Goal: Communication & Community: Ask a question

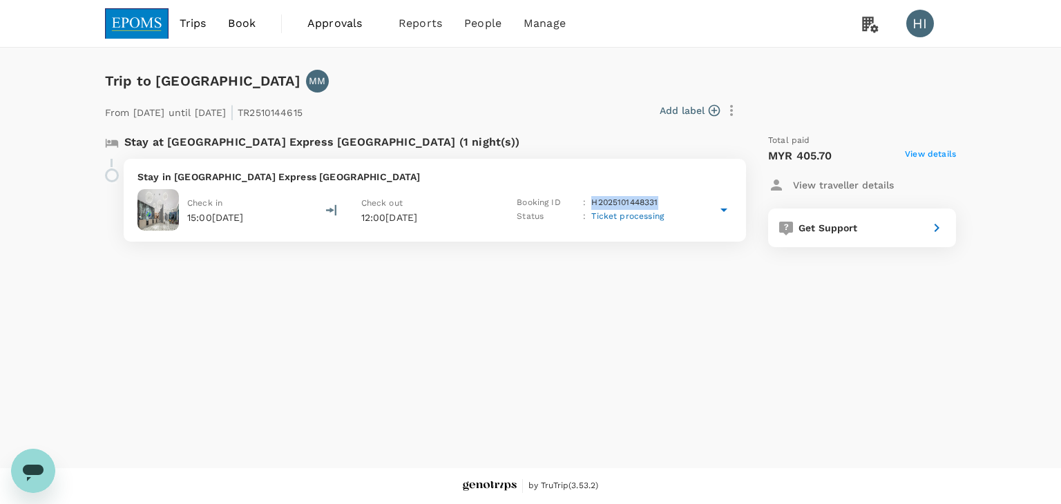
copy p "H2025101448331"
drag, startPoint x: 594, startPoint y: 203, endPoint x: 680, endPoint y: 207, distance: 85.8
click at [680, 207] on div "Check in 15:00[DATE] Check out 12:00[DATE] Booking ID : H2025101448331 Status :…" at bounding box center [435, 209] width 595 height 41
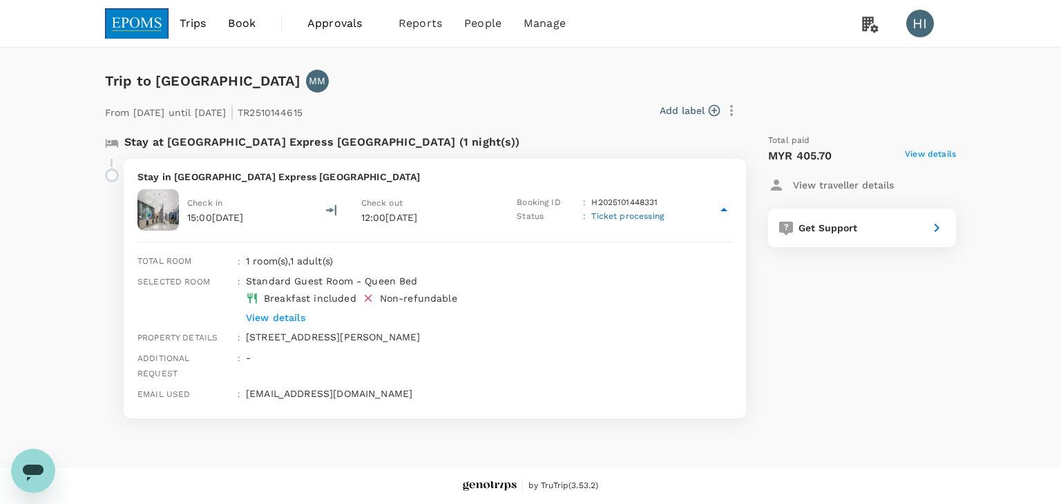
click at [929, 149] on span "View details" at bounding box center [930, 156] width 51 height 17
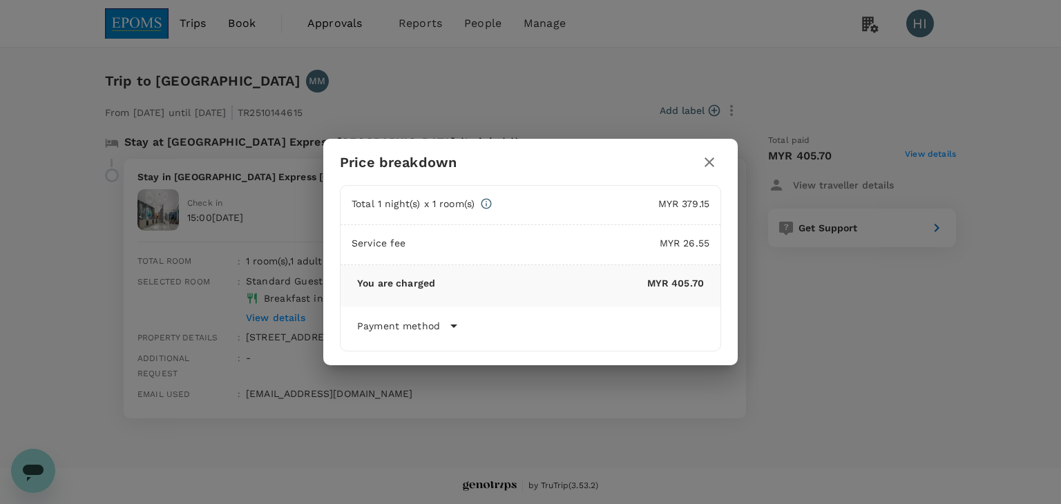
click at [84, 455] on div "Price breakdown Total 1 night(s) x 1 room(s) MYR 379.15 Service fee MYR 26.55 Y…" at bounding box center [530, 252] width 1061 height 504
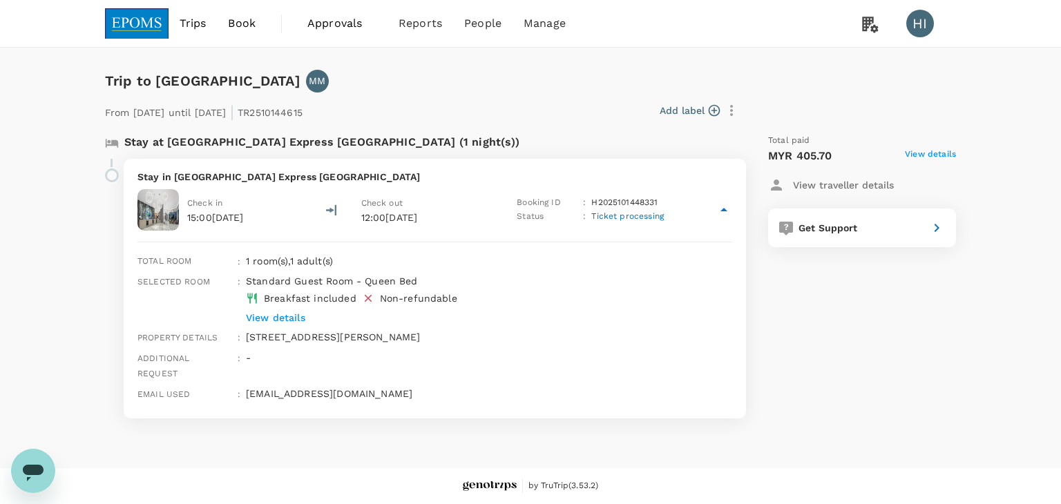
click at [46, 472] on div "Open messaging window" at bounding box center [32, 471] width 41 height 41
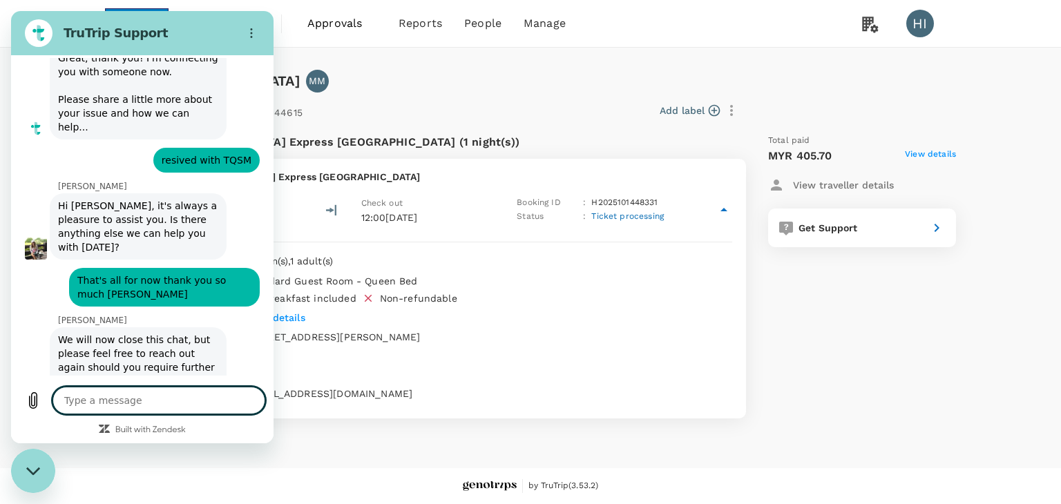
type textarea "x"
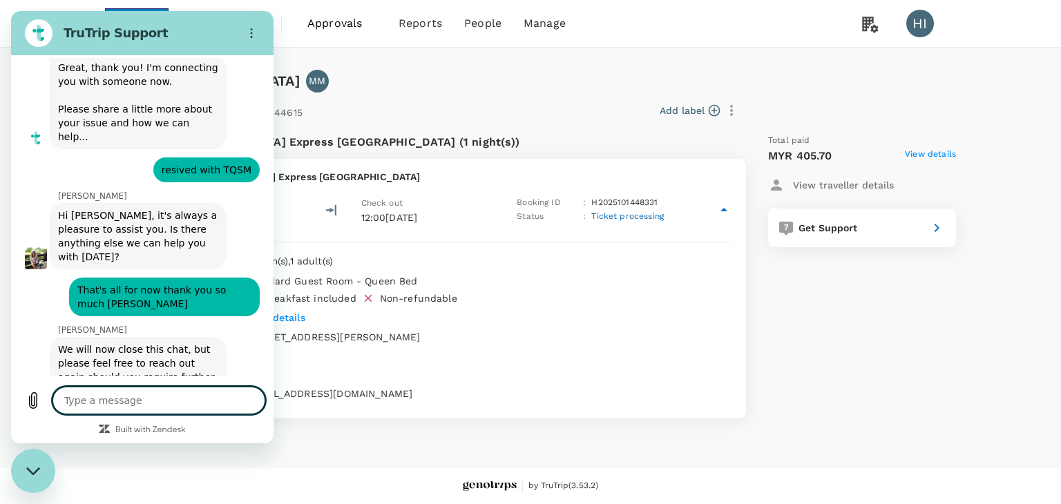
type textarea "h"
type textarea "x"
type textarea "hi"
type textarea "x"
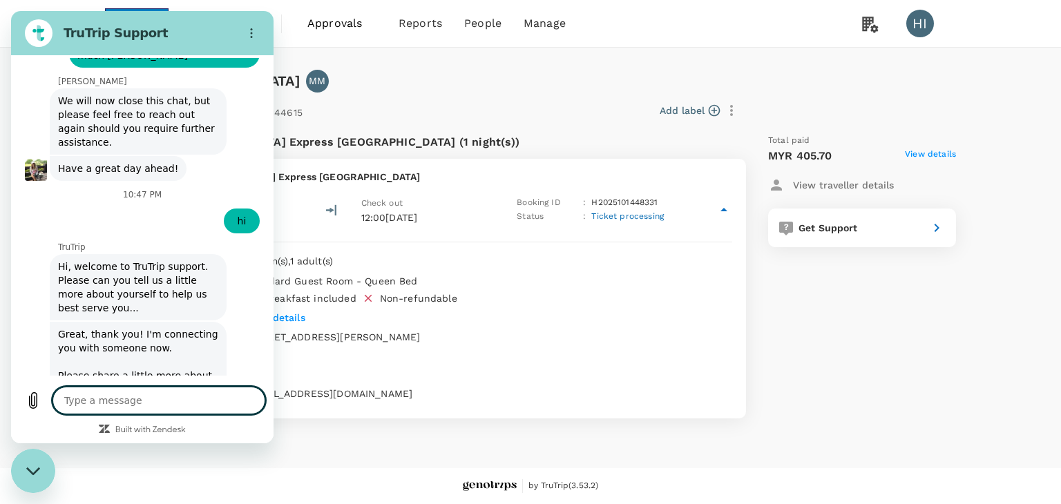
scroll to position [3588, 0]
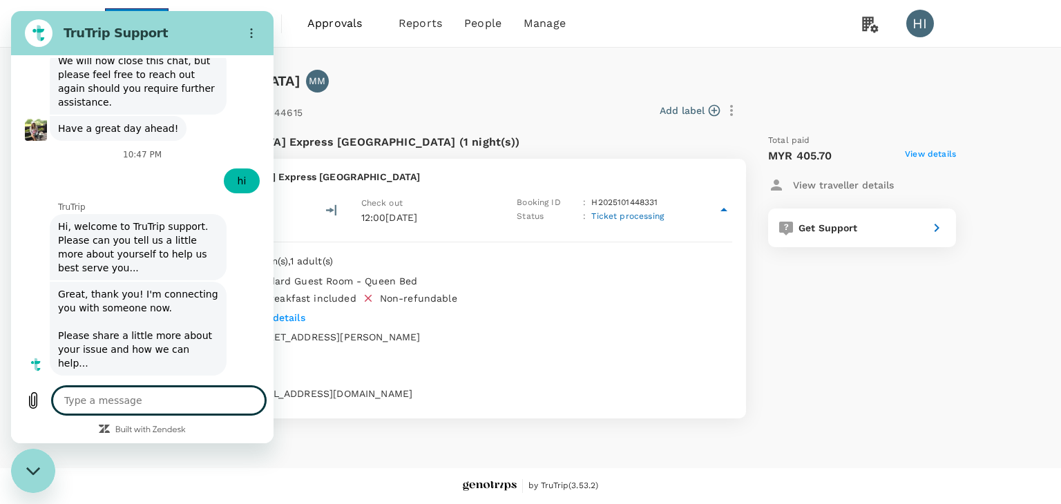
type textarea "x"
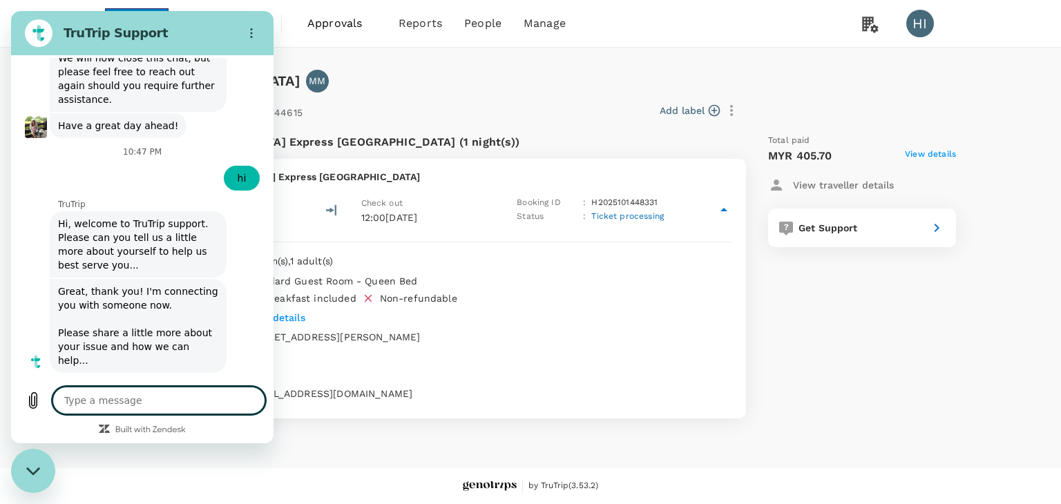
scroll to position [3635, 0]
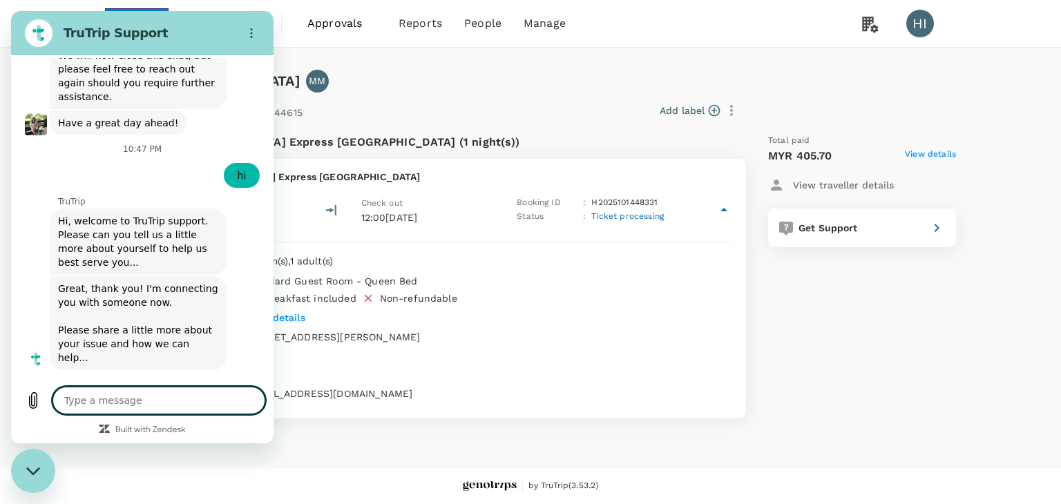
type textarea "h"
type textarea "x"
type textarea "hi"
type textarea "x"
type textarea "hi"
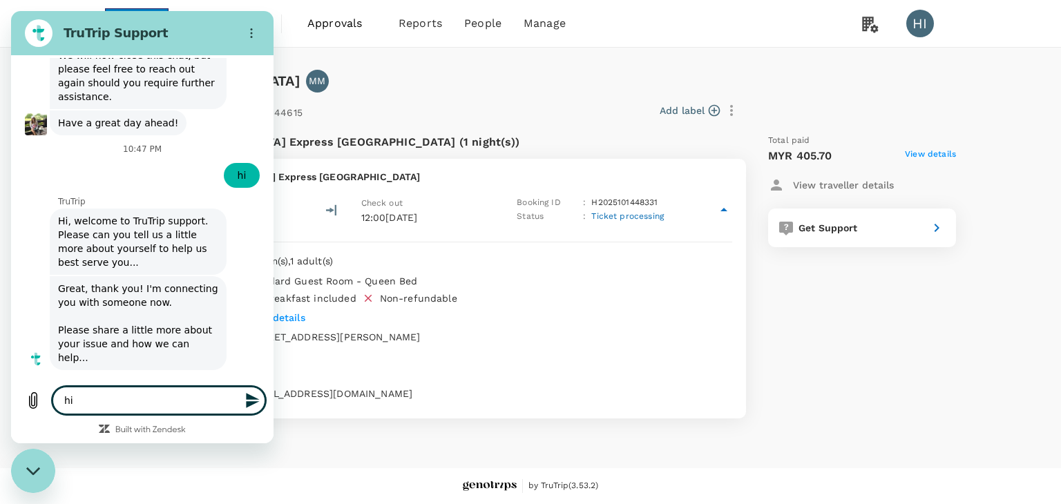
type textarea "x"
type textarea "hi O"
type textarea "x"
type textarea "hi Om"
type textarea "x"
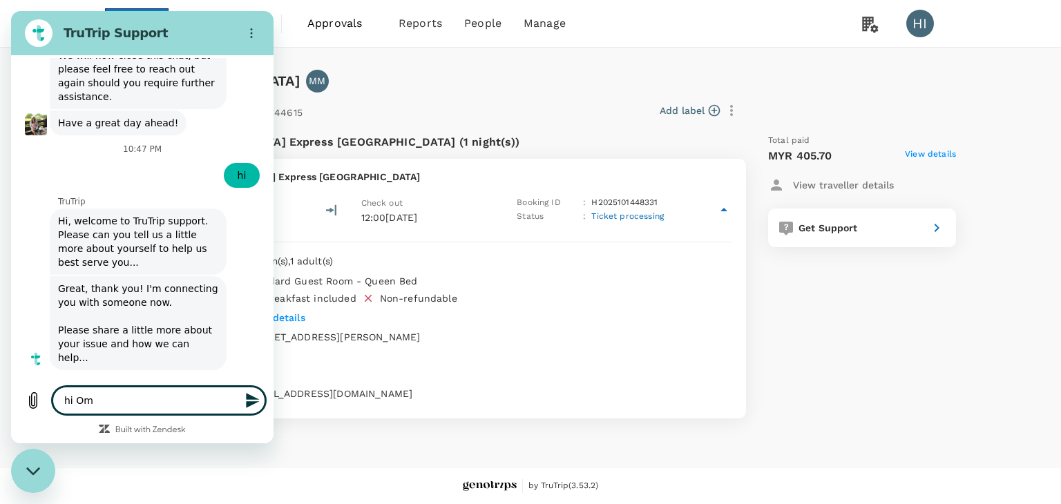
type textarea "hi Omn"
type textarea "x"
type textarea "hi [PERSON_NAME]"
type textarea "x"
type textarea "hi Omnia"
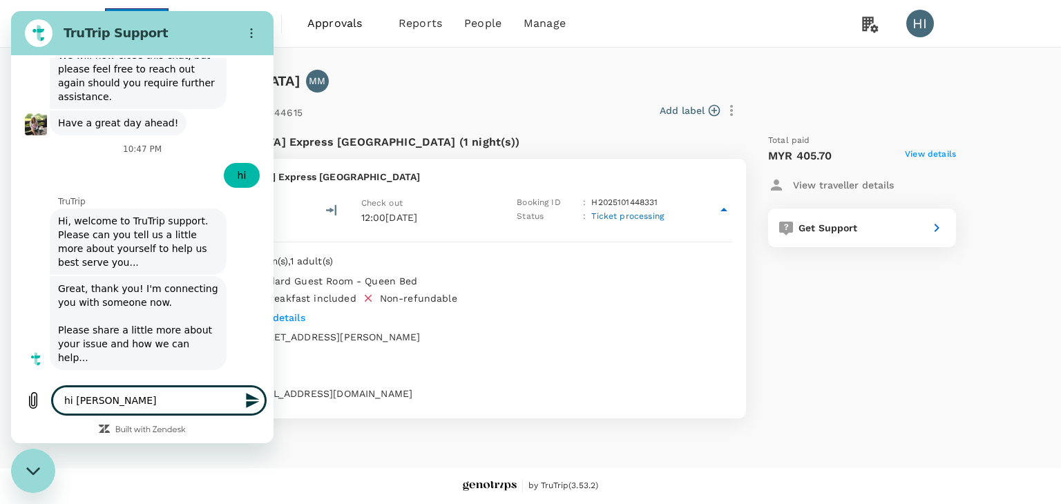
type textarea "x"
type textarea "hi Omnia."
type textarea "x"
type textarea "hi Omnia.."
type textarea "x"
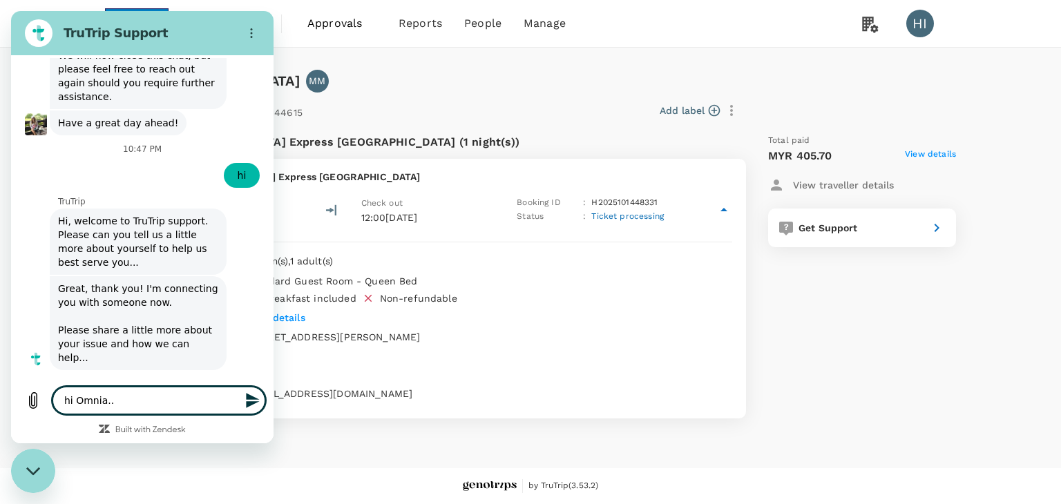
type textarea "hi Omnia..r"
type textarea "x"
type textarea "hi Omnia..ra"
type textarea "x"
type textarea "hi Omnia..r"
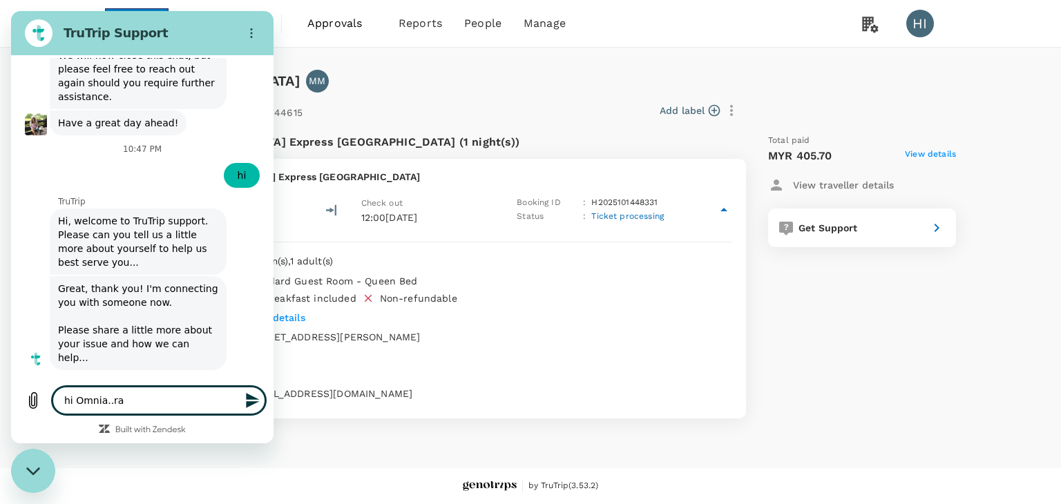
type textarea "x"
type textarea "hi Omnia..re"
type textarea "x"
type textarea "hi Omnia..rea"
type textarea "x"
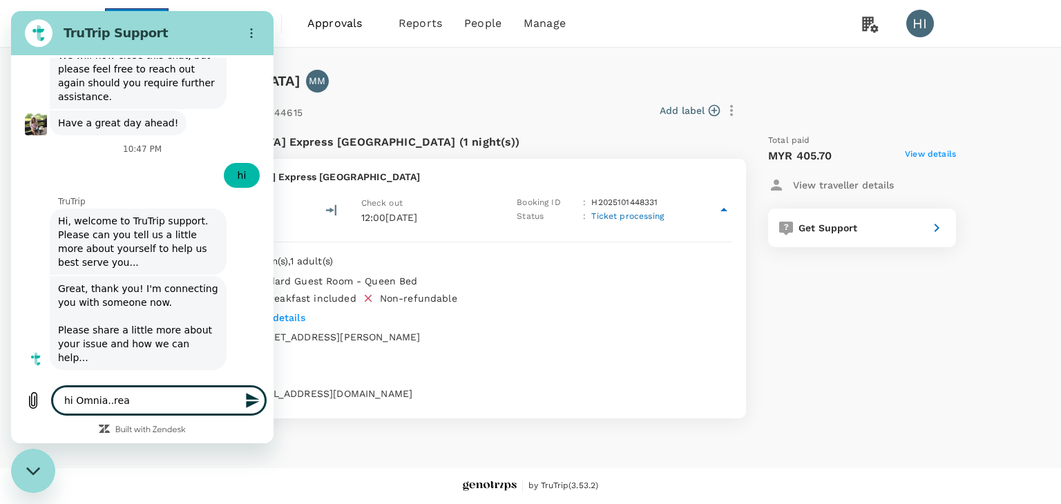
type textarea "hi Omnia..real"
type textarea "x"
type textarea "hi Omnia..reall"
type textarea "x"
type textarea "hi Omnia..really"
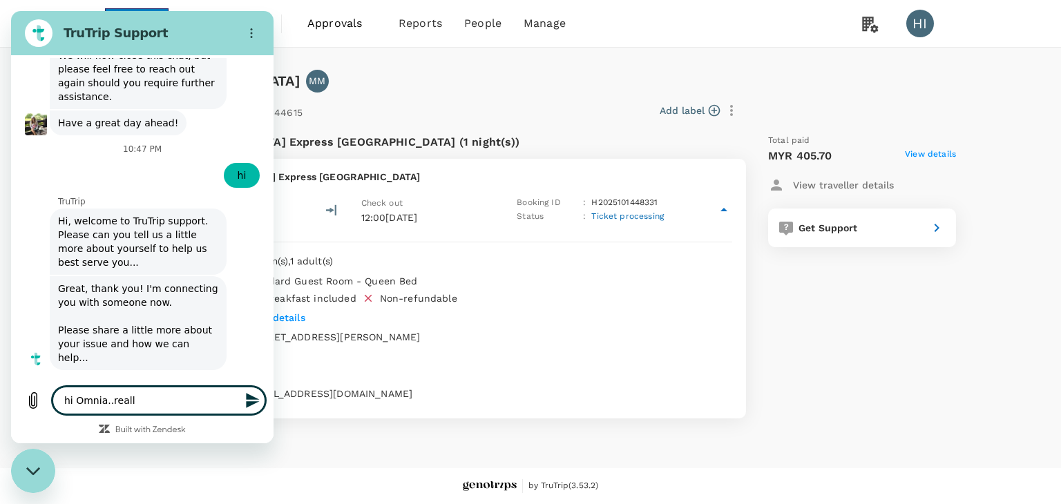
type textarea "x"
type textarea "hi Omnia..really"
type textarea "x"
type textarea "hi Omnia..really a"
type textarea "x"
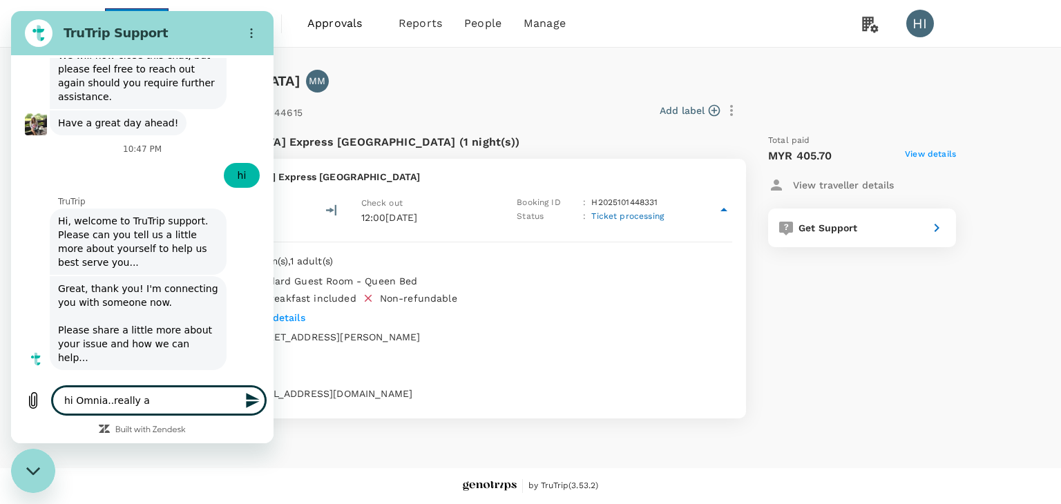
type textarea "hi Omnia..really ap"
type textarea "x"
type textarea "hi Omnia..really app"
type textarea "x"
type textarea "hi Omnia..really appe"
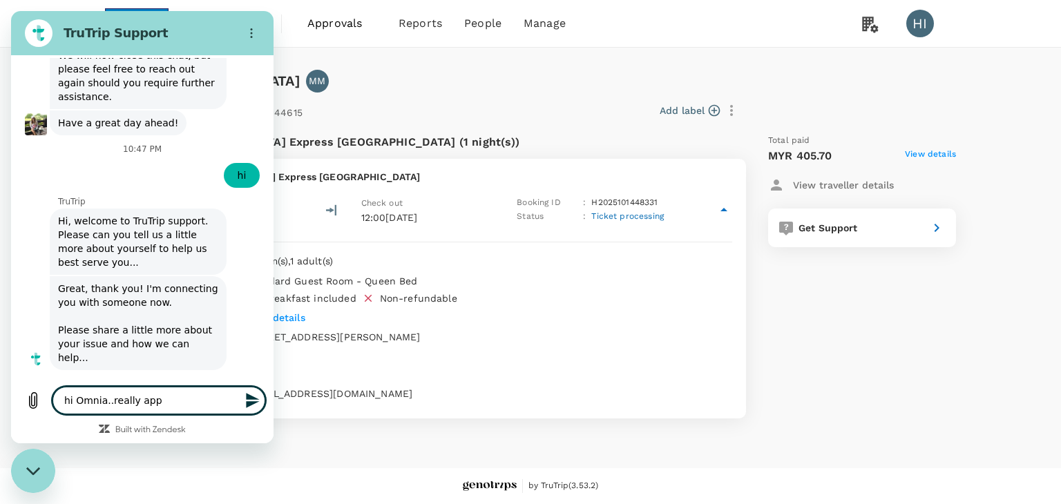
type textarea "x"
type textarea "hi Omnia..really apper"
type textarea "x"
type textarea "hi Omnia..really apperi"
type textarea "x"
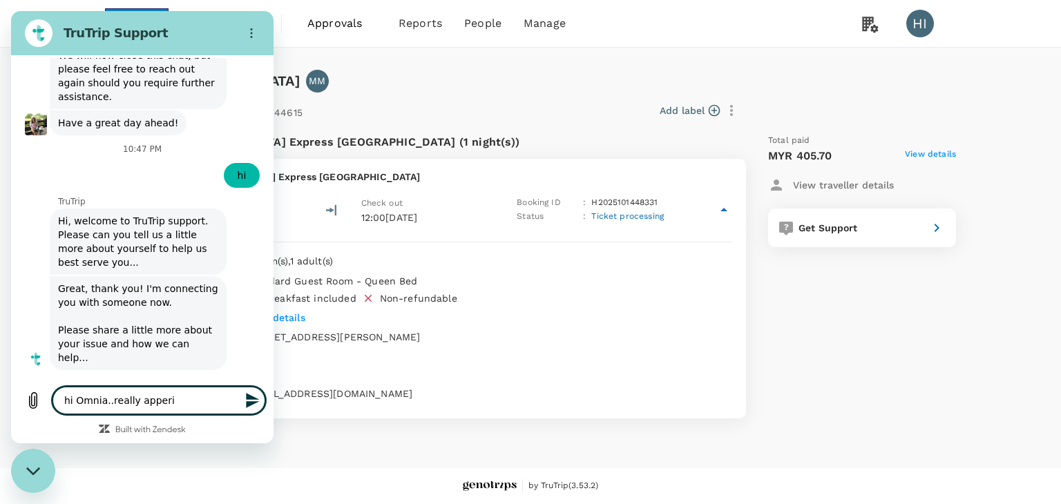
type textarea "hi Omnia..really apperic"
type textarea "x"
type textarea "hi Omnia..really apperica"
type textarea "x"
type textarea "hi Omnia..really appericat"
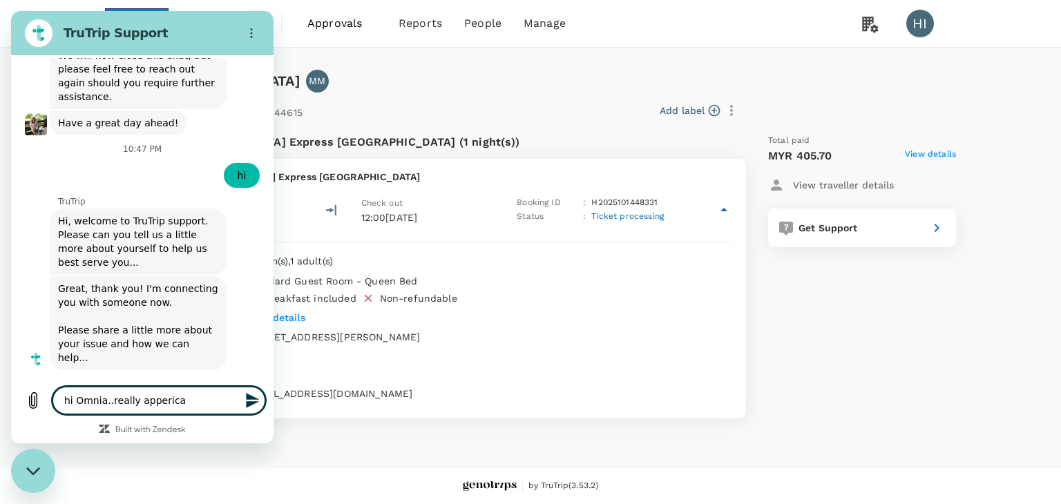
type textarea "x"
type textarea "hi Omnia..really appericate"
type textarea "x"
type textarea "hi Omnia..really appericate"
type textarea "x"
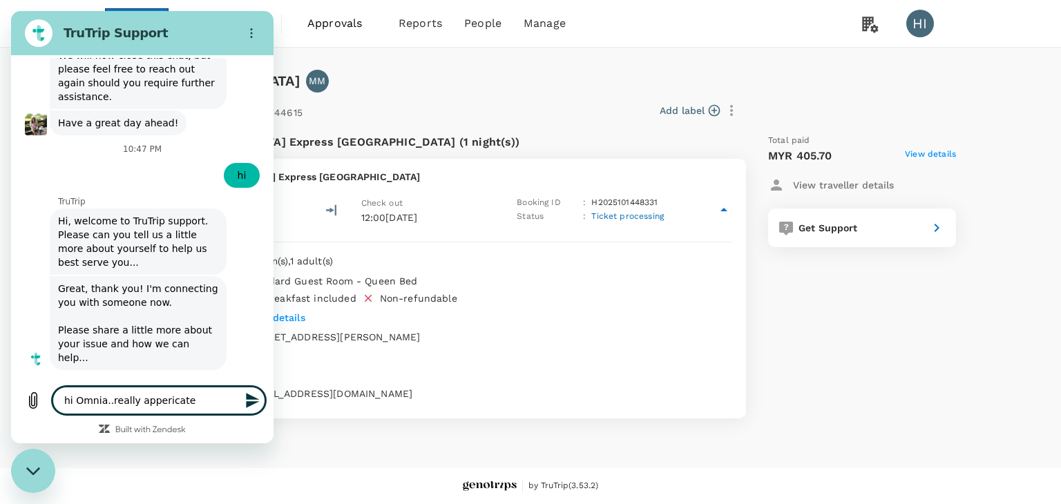
type textarea "hi Omnia..really appreciate"
type textarea "x"
type textarea "hi Omnia..really appreciate"
type textarea "x"
type textarea "hi Omnia..really appreciate i"
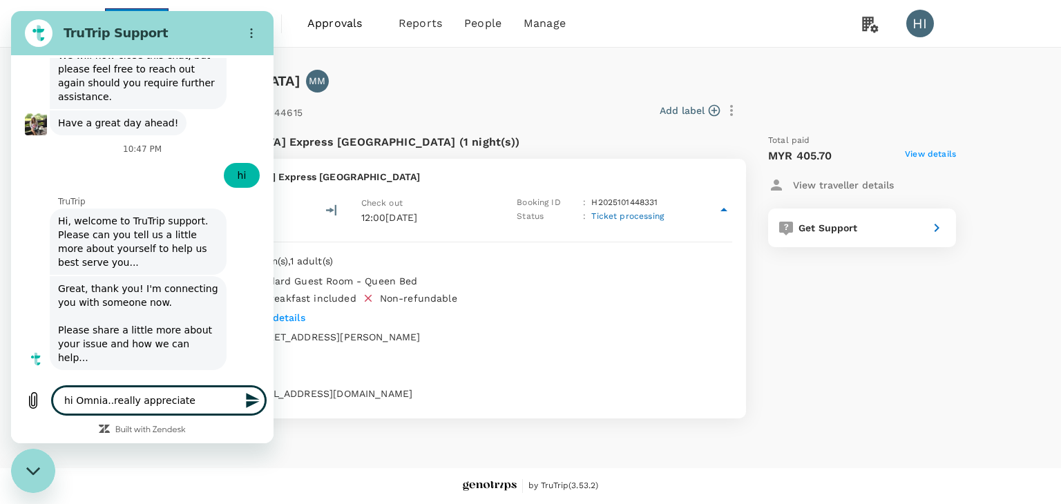
type textarea "x"
type textarea "hi Omnia..really appreciate if"
type textarea "x"
type textarea "hi Omnia..really appreciate if"
type textarea "x"
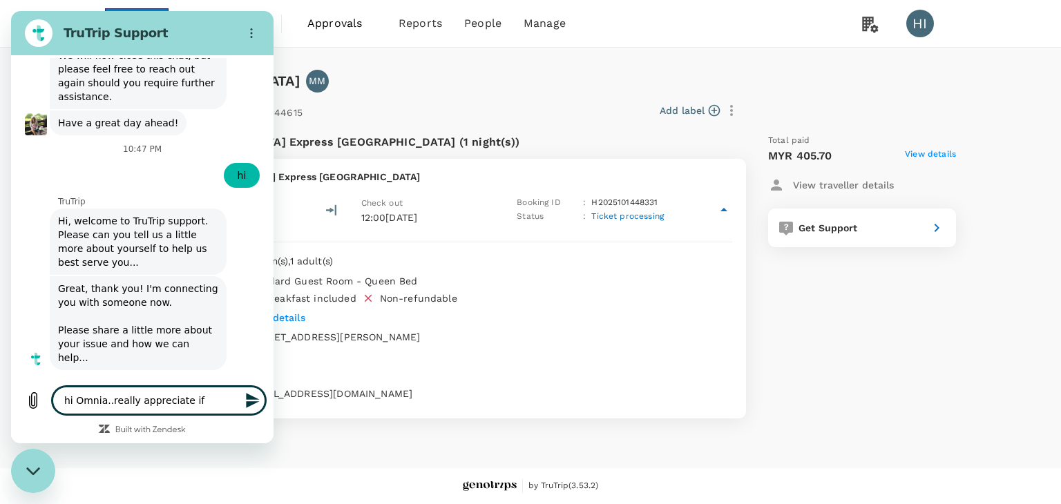
type textarea "hi Omnia..really appreciate if y"
type textarea "x"
type textarea "hi Omnia..really appreciate if yo"
type textarea "x"
type textarea "hi Omnia..really appreciate if you"
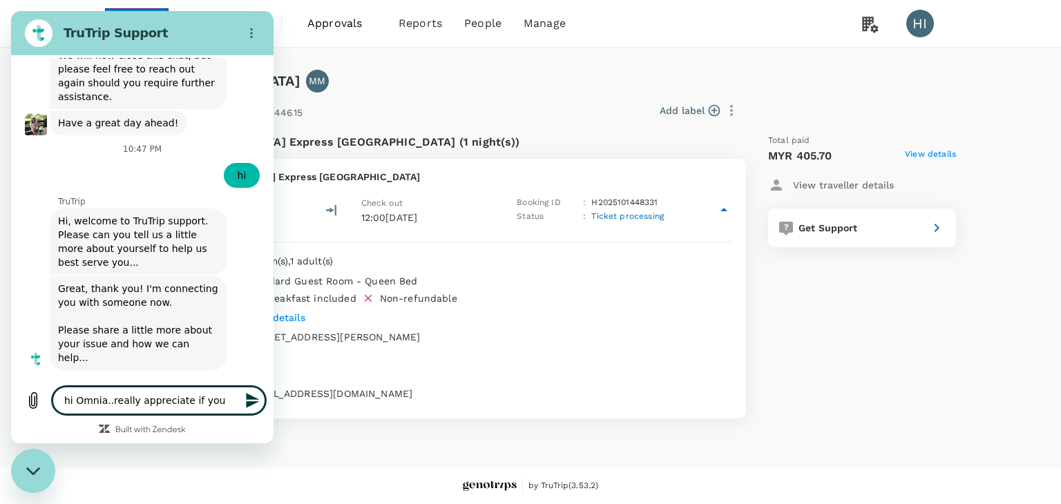
type textarea "x"
type textarea "hi Omnia..really appreciate if youc"
type textarea "x"
type textarea "hi Omnia..really appreciate if youc"
type textarea "x"
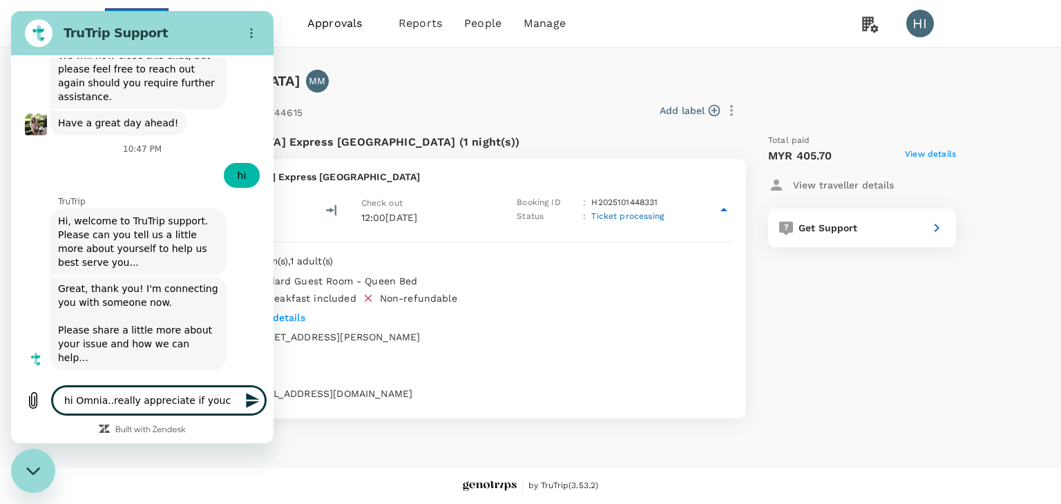
type textarea "hi Omnia..really appreciate if youc"
type textarea "x"
type textarea "hi Omnia..really appreciate if you"
type textarea "x"
type textarea "hi Omnia..really appreciate if you"
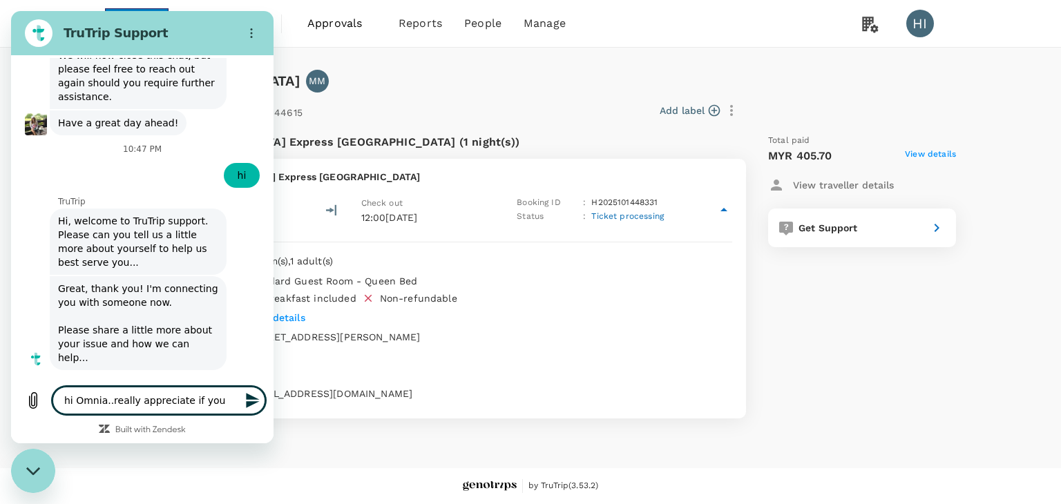
type textarea "x"
type textarea "hi Omnia..really appreciate if you c"
type textarea "x"
type textarea "hi Omnia..really appreciate if you co"
type textarea "x"
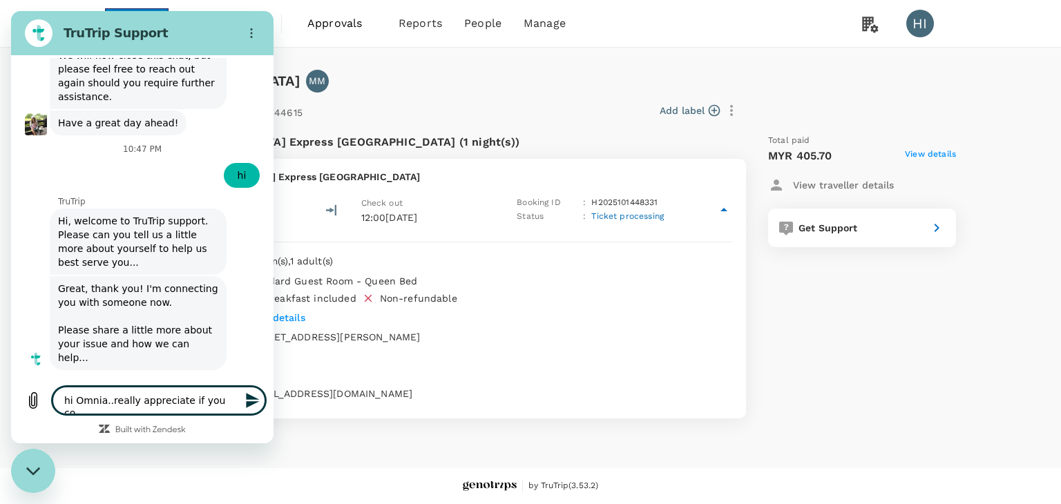
type textarea "hi Omnia..really appreciate if you cou"
type textarea "x"
type textarea "hi Omnia..really appreciate if you coul"
type textarea "x"
type textarea "hi Omnia..really appreciate if you could"
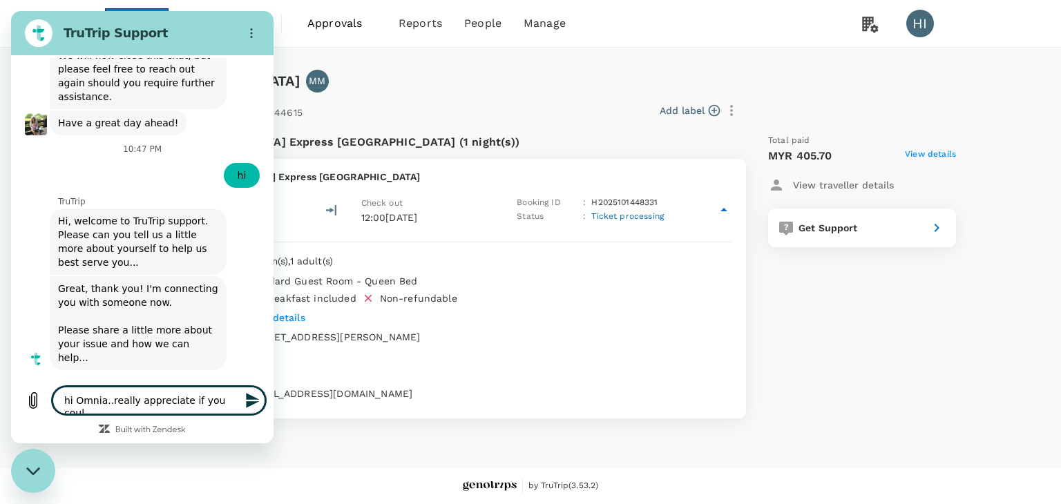
type textarea "x"
type textarea "hi Omnia..really appreciate if you could"
type textarea "x"
type textarea "hi Omnia..really appreciate if you could u"
type textarea "x"
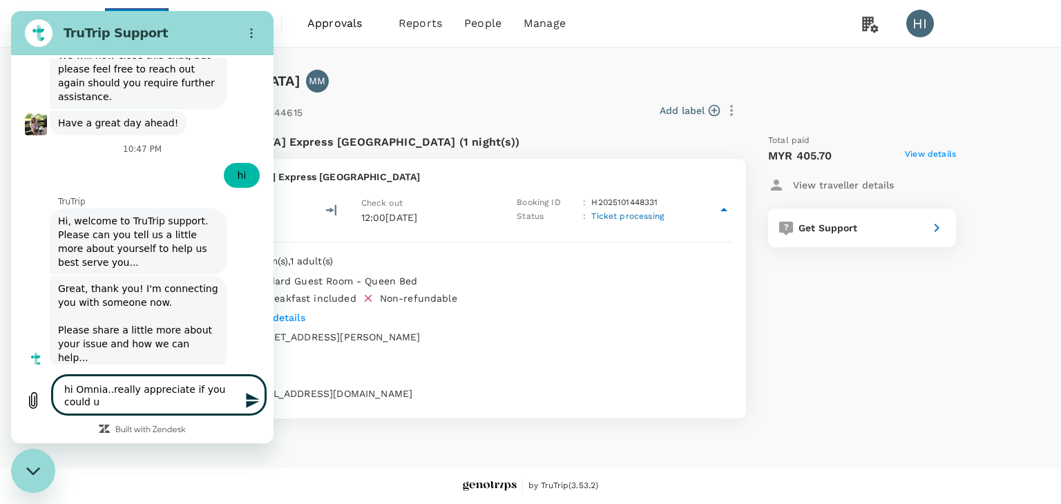
type textarea "hi Omnia..really appreciate if you could up"
type textarea "x"
type textarea "hi Omnia..really appreciate if you could upd"
type textarea "x"
type textarea "hi Omnia..really appreciate if you could upda"
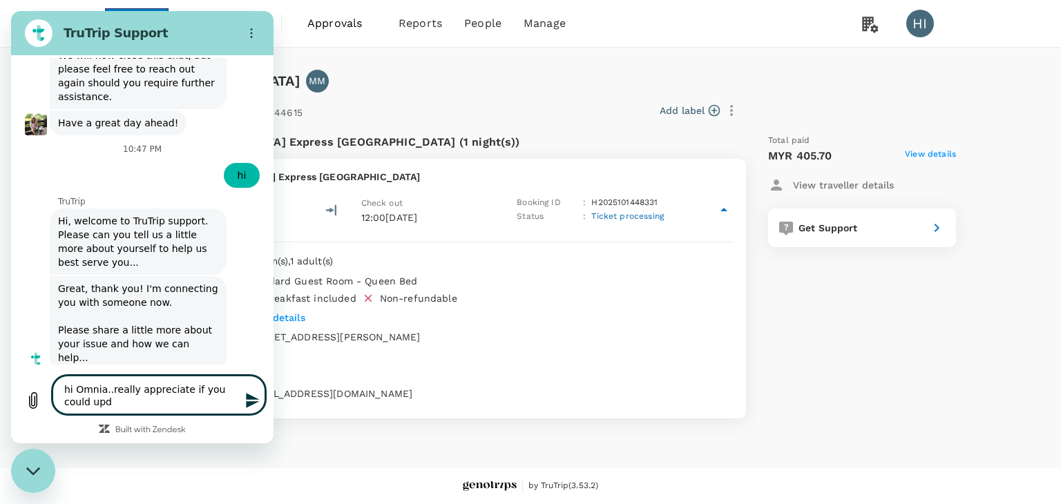
type textarea "x"
type textarea "hi Omnia..really appreciate if you could updat"
type textarea "x"
type textarea "hi Omnia..really appreciate if you could update"
type textarea "x"
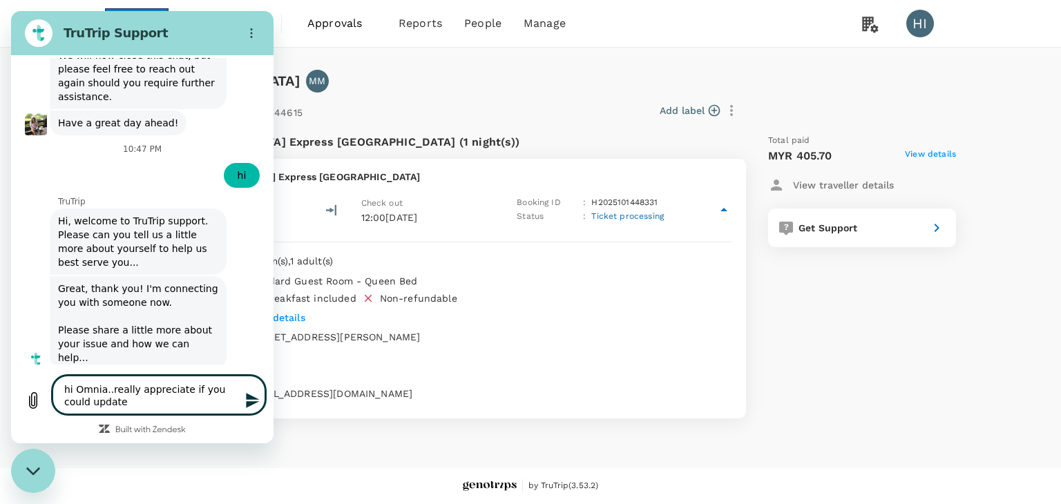
type textarea "hi Omnia..really appreciate if you could update"
type textarea "x"
type textarea "hi Omnia..really appreciate if you could update t"
type textarea "x"
type textarea "hi Omnia..really appreciate if you could update th"
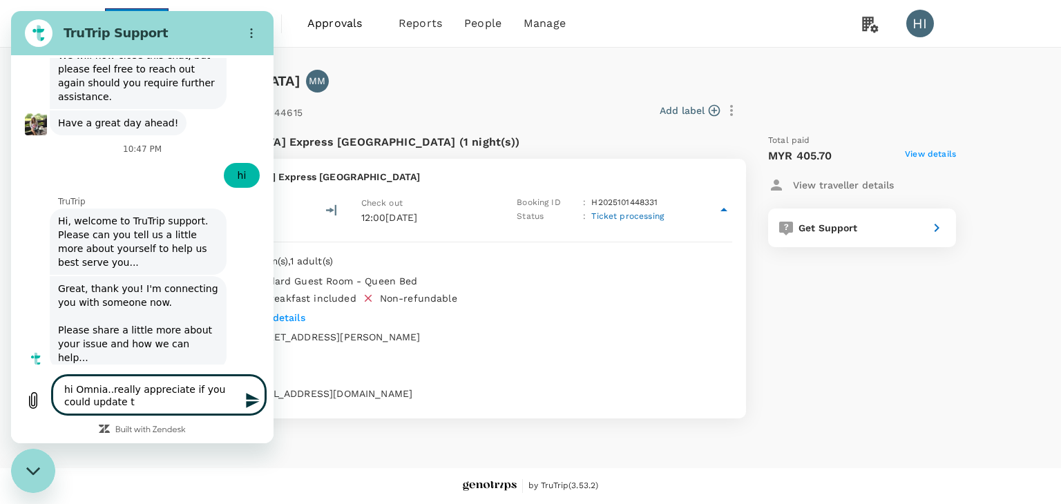
type textarea "x"
type textarea "hi Omnia..really appreciate if you could update thi"
type textarea "x"
type textarea "hi Omnia..really appreciate if you could update this"
type textarea "x"
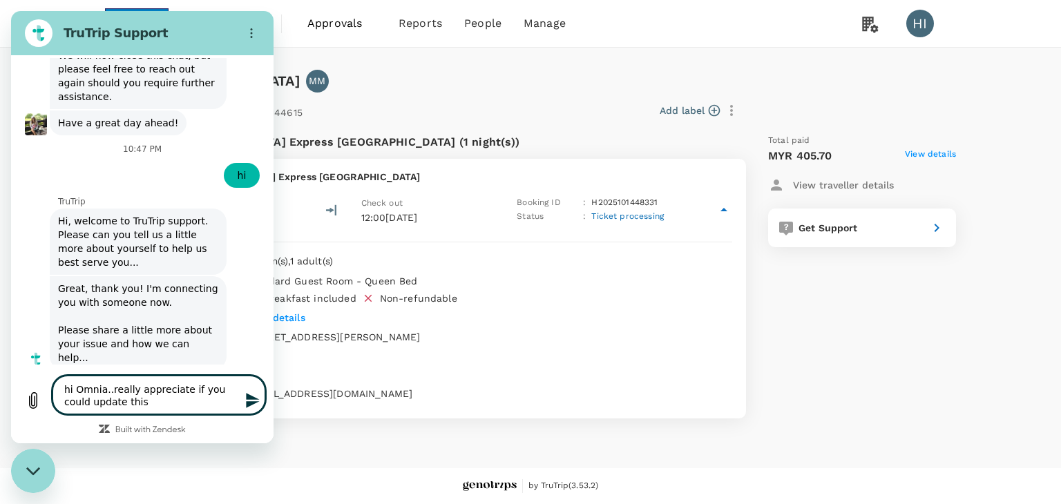
type textarea "hi Omnia..really appreciate if you could update this"
type textarea "x"
type textarea "hi Omnia..really appreciate if you could update this b"
type textarea "x"
type textarea "hi Omnia..really appreciate if you could update this bo"
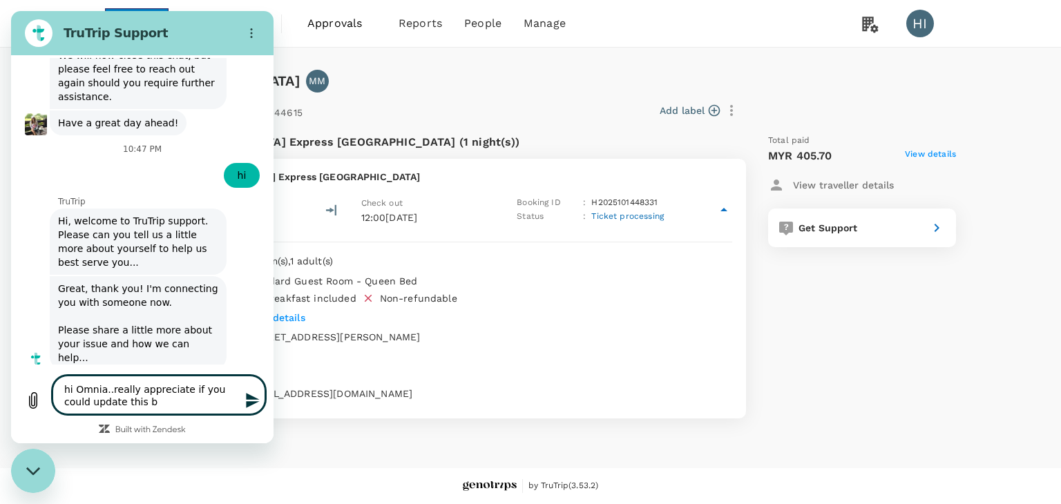
type textarea "x"
type textarea "hi Omnia..really appreciate if you could update this boo"
type textarea "x"
type textarea "hi Omnia..really appreciate if you could update this book"
type textarea "x"
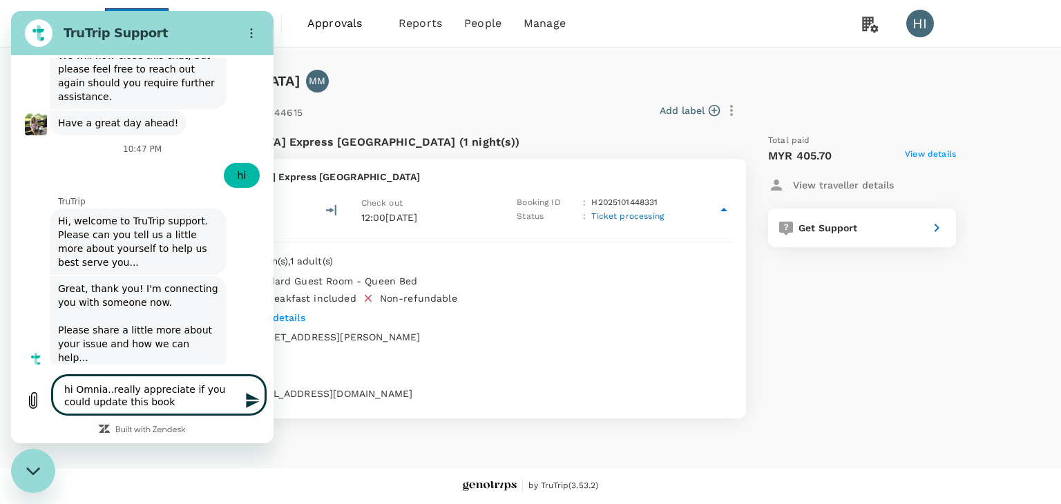
type textarea "hi Omnia..really appreciate if you could update this booki"
type textarea "x"
type textarea "hi Omnia..really appreciate if you could update this bookin"
type textarea "x"
type textarea "hi Omnia..really appreciate if you could update this booking"
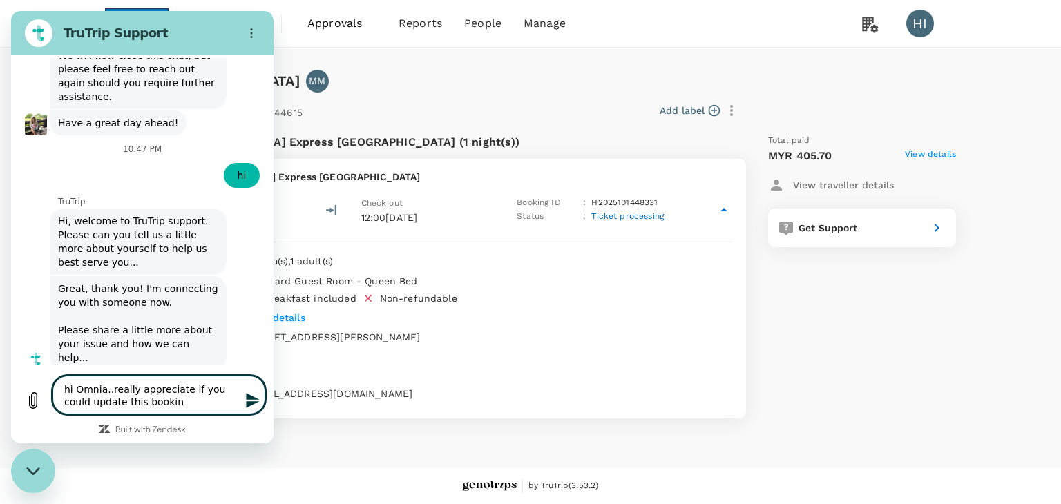
type textarea "x"
type textarea "hi Omnia..really appreciate if you could update this booking"
type textarea "x"
type textarea "hi Omnia..really appreciate if you could update this booking N"
type textarea "x"
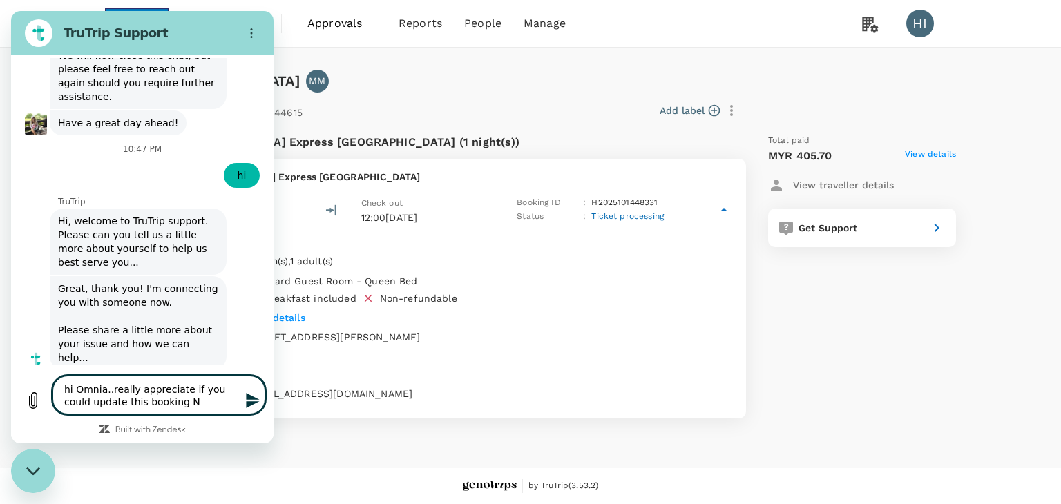
type textarea "hi Omnia..really appreciate if you could update this booking No"
type textarea "x"
type textarea "hi Omnia..really appreciate if you could update this booking No"
type textarea "x"
type textarea "hi Omnia..really appreciate if you could update this booking No :"
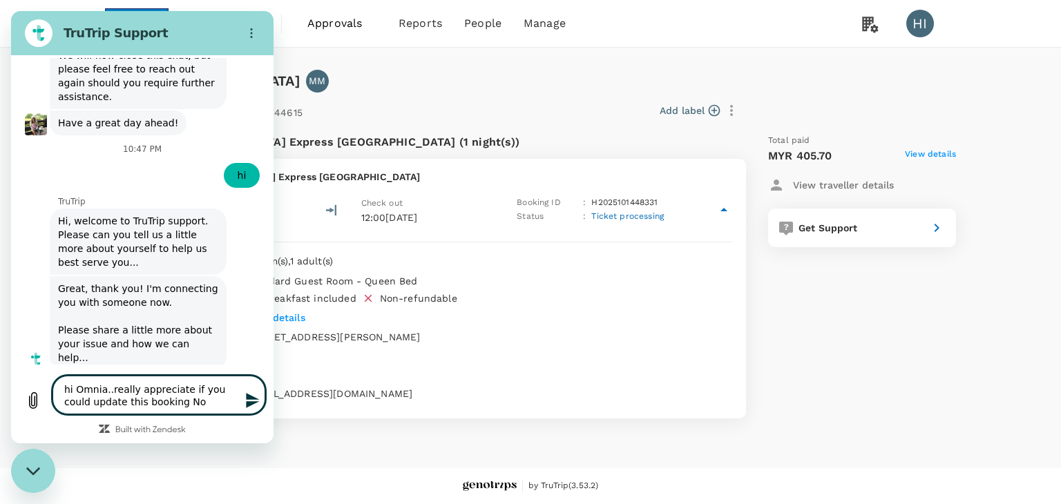
type textarea "x"
type textarea "hi Omnia..really appreciate if you could update this booking No :"
type textarea "x"
type textarea "hi Omnia..really appreciate if you could update this booking No : H2025101448331"
type textarea "x"
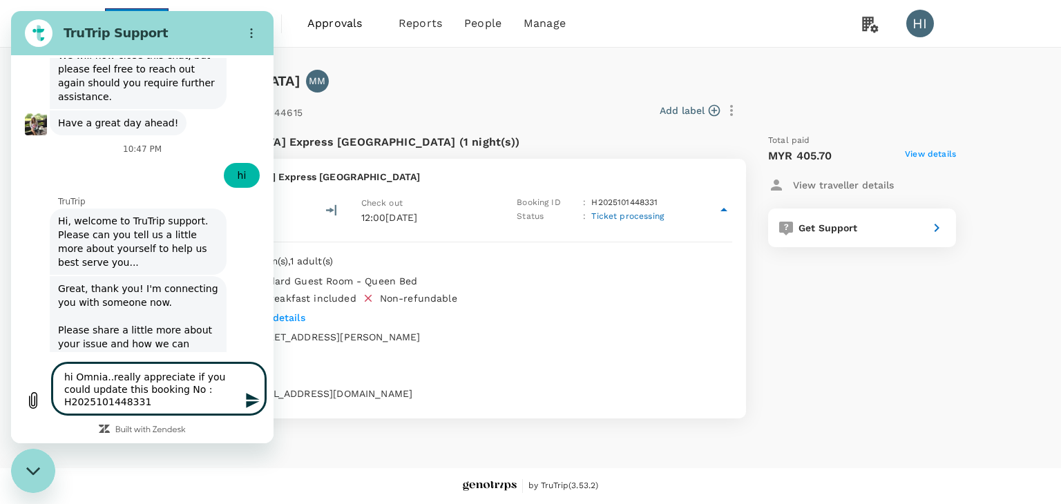
type textarea "hi Omnia..really appreciate if you could update this booking No : H202510144833…"
type textarea "x"
type textarea "hi Omnia..really appreciate if you could update this booking No : H202510144833…"
type textarea "x"
type textarea "hi Omnia..really appreciate if you could update this booking No : H202510144833…"
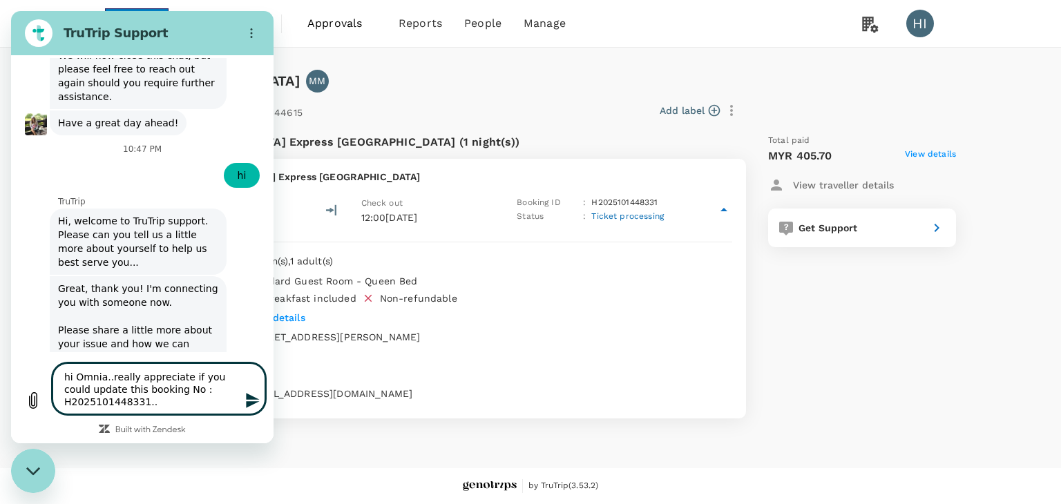
type textarea "x"
type textarea "hi Omnia..really appreciate if you could update this booking No : H202510144833…"
type textarea "x"
type textarea "hi Omnia..really appreciate if you could update this booking No : H202510144833…"
type textarea "x"
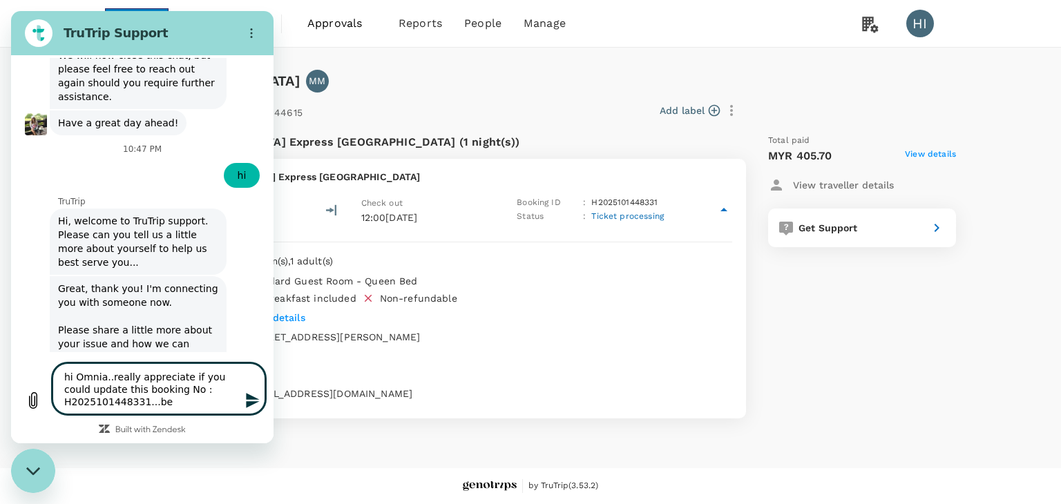
type textarea "hi Omnia..really appreciate if you could update this booking No : H202510144833…"
type textarea "x"
type textarea "hi Omnia..really appreciate if you could update this booking No : H202510144833…"
type textarea "x"
type textarea "hi Omnia..really appreciate if you could update this booking No : H202510144833…"
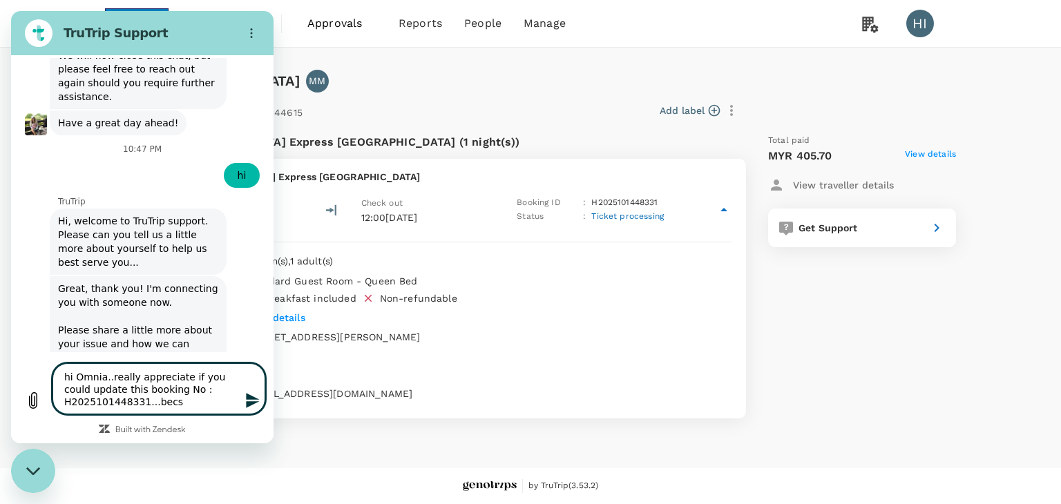
type textarea "x"
type textarea "hi Omnia..really appreciate if you could update this booking No : H202510144833…"
type textarea "x"
type textarea "hi Omnia..really appreciate if you could update this booking No : H202510144833…"
type textarea "x"
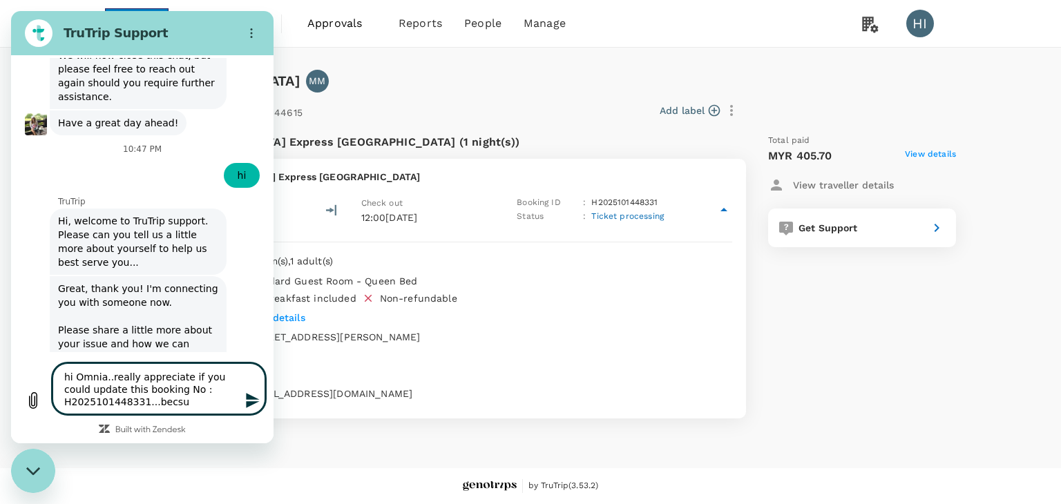
type textarea "hi Omnia..really appreciate if you could update this booking No : H202510144833…"
type textarea "x"
type textarea "hi Omnia..really appreciate if you could update this booking No : H202510144833…"
type textarea "x"
type textarea "hi Omnia..really appreciate if you could update this booking No : H202510144833…"
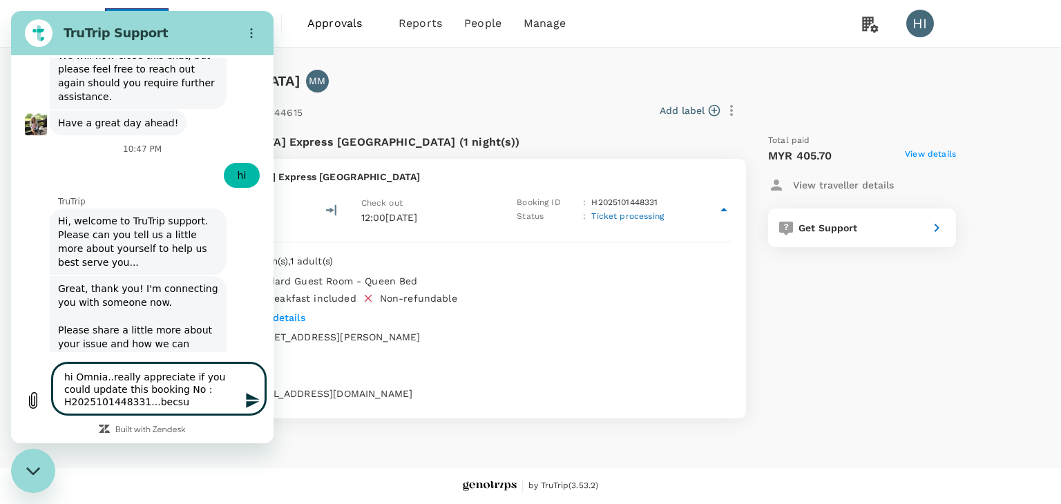
type textarea "x"
type textarea "hi Omnia..really appreciate if you could update this booking No : H202510144833…"
type textarea "x"
type textarea "hi Omnia..really appreciate if you could update this booking No : H202510144833…"
type textarea "x"
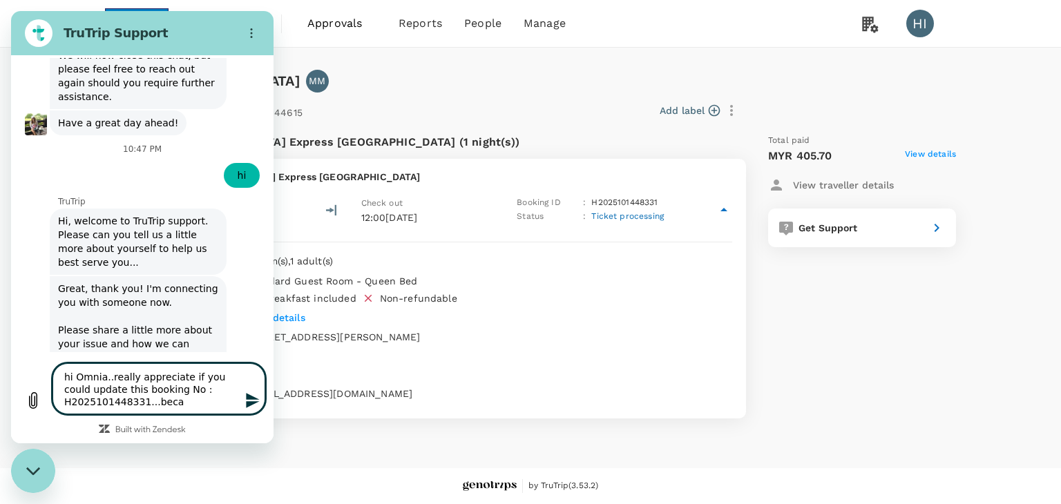
type textarea "hi Omnia..really appreciate if you could update this booking No : H202510144833…"
type textarea "x"
type textarea "hi Omnia..really appreciate if you could update this booking No : H202510144833…"
type textarea "x"
type textarea "hi Omnia..really appreciate if you could update this booking No : H202510144833…"
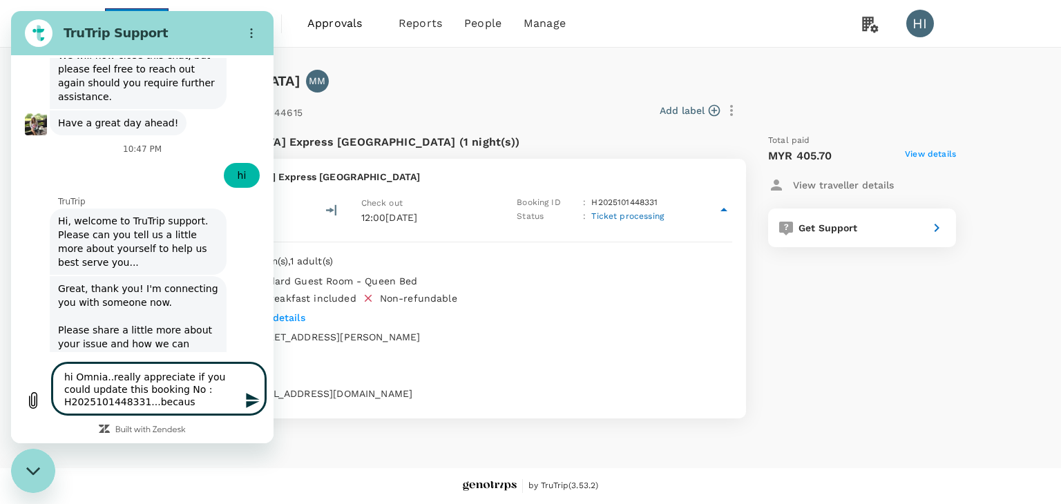
type textarea "x"
type textarea "hi Omnia..really appreciate if you could update this booking No : H202510144833…"
type textarea "x"
type textarea "hi Omnia..really appreciate if you could update this booking No : H202510144833…"
type textarea "x"
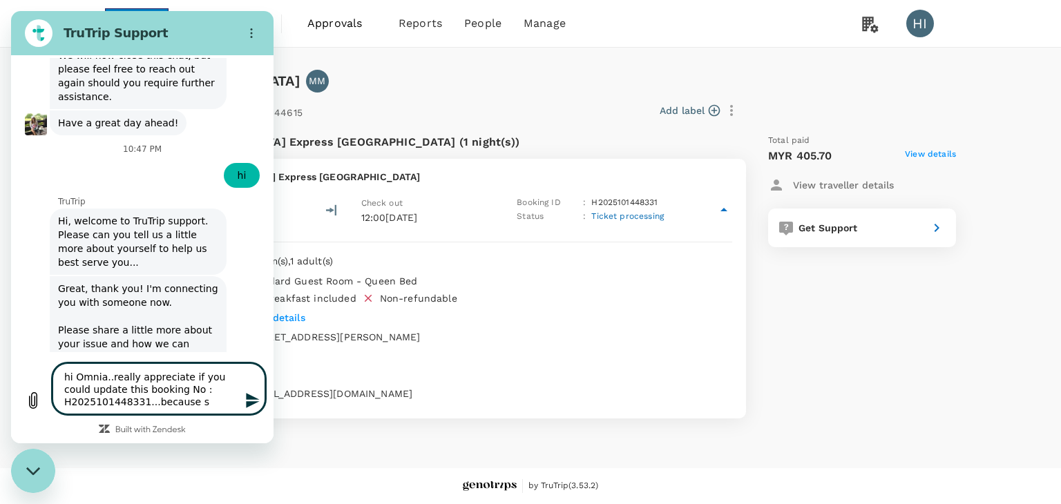
type textarea "hi Omnia..really appreciate if you could update this booking No : H202510144833…"
type textarea "x"
type textarea "hi Omnia..really appreciate if you could update this booking No : H202510144833…"
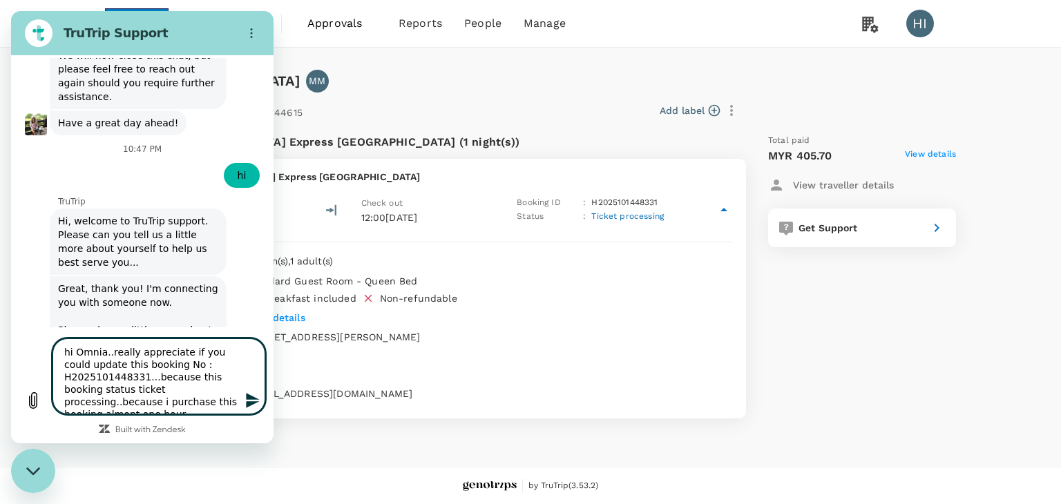
drag, startPoint x: 181, startPoint y: 404, endPoint x: 205, endPoint y: 440, distance: 42.9
click at [205, 440] on div "Type a message hi [PERSON_NAME]..really appreciate if you could update this boo…" at bounding box center [142, 386] width 263 height 113
click at [191, 402] on textarea "hi Omnia..really appreciate if you could update this booking No : H202510144833…" at bounding box center [159, 377] width 213 height 76
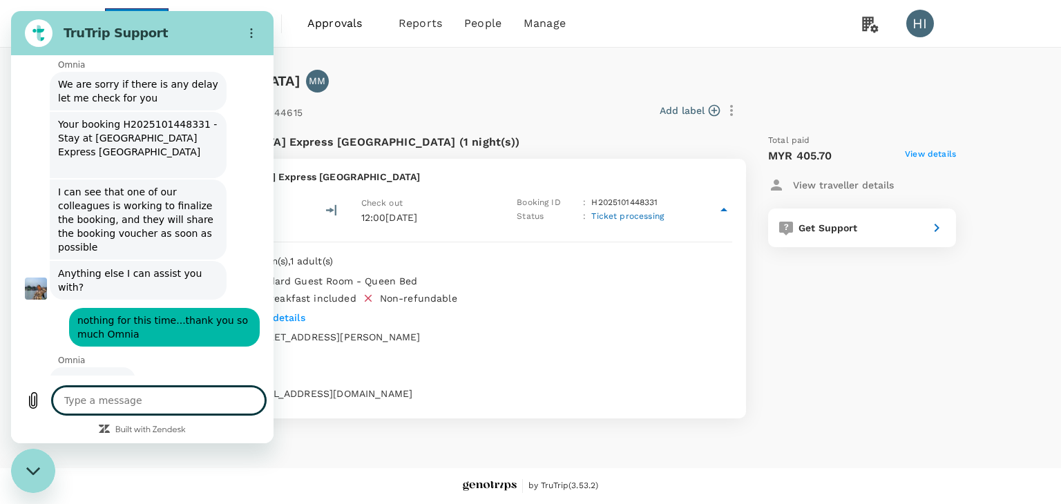
scroll to position [4132, 0]
